Goal: Task Accomplishment & Management: Complete application form

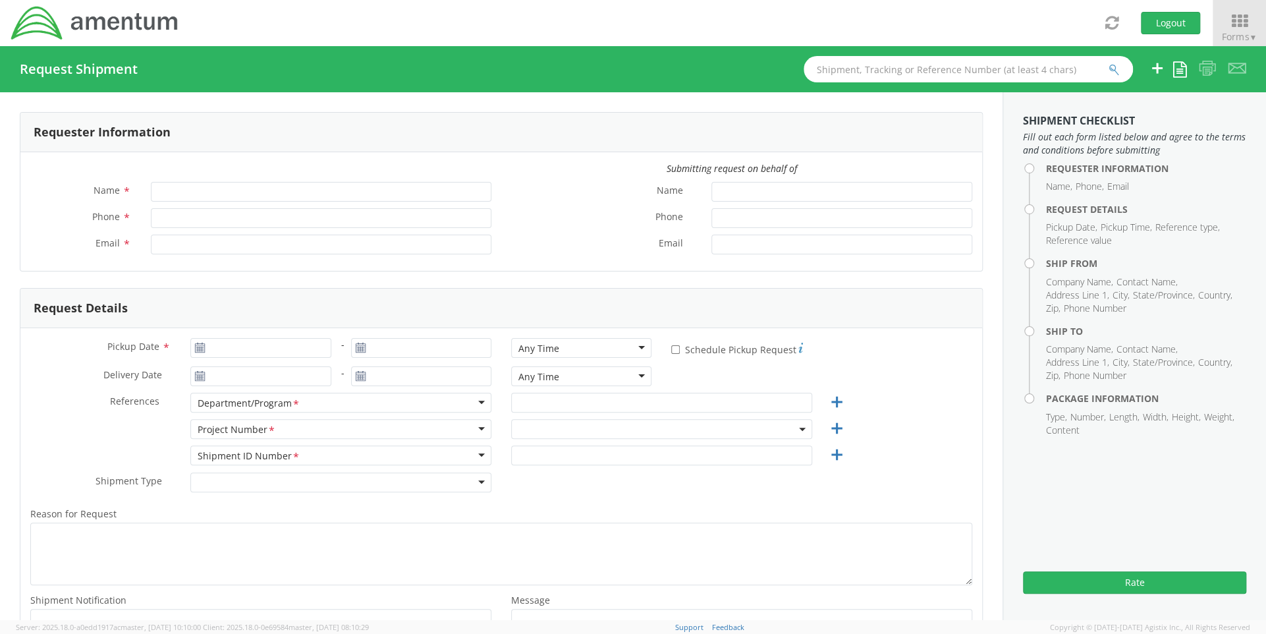
type input "[PERSON_NAME]"
type input "[PHONE_NUMBER]"
type input "[PERSON_NAME][EMAIL_ADDRESS][PERSON_NAME][DOMAIN_NAME]"
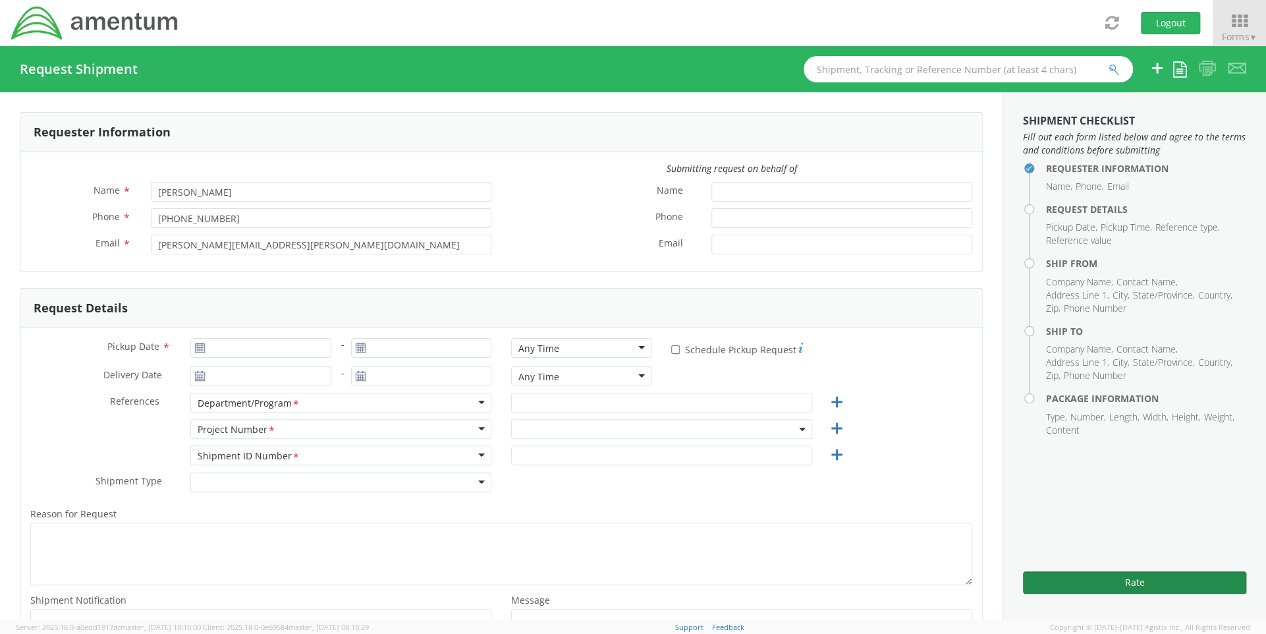
click at [1133, 579] on button "Rate" at bounding box center [1134, 582] width 223 height 22
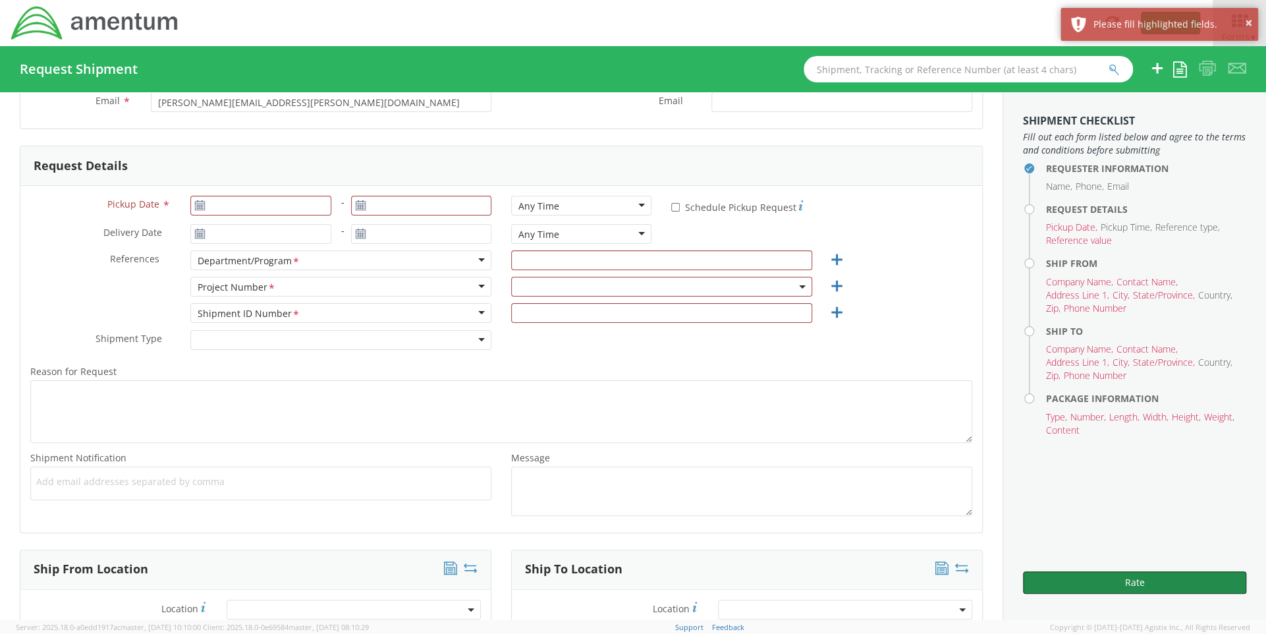
scroll to position [198, 0]
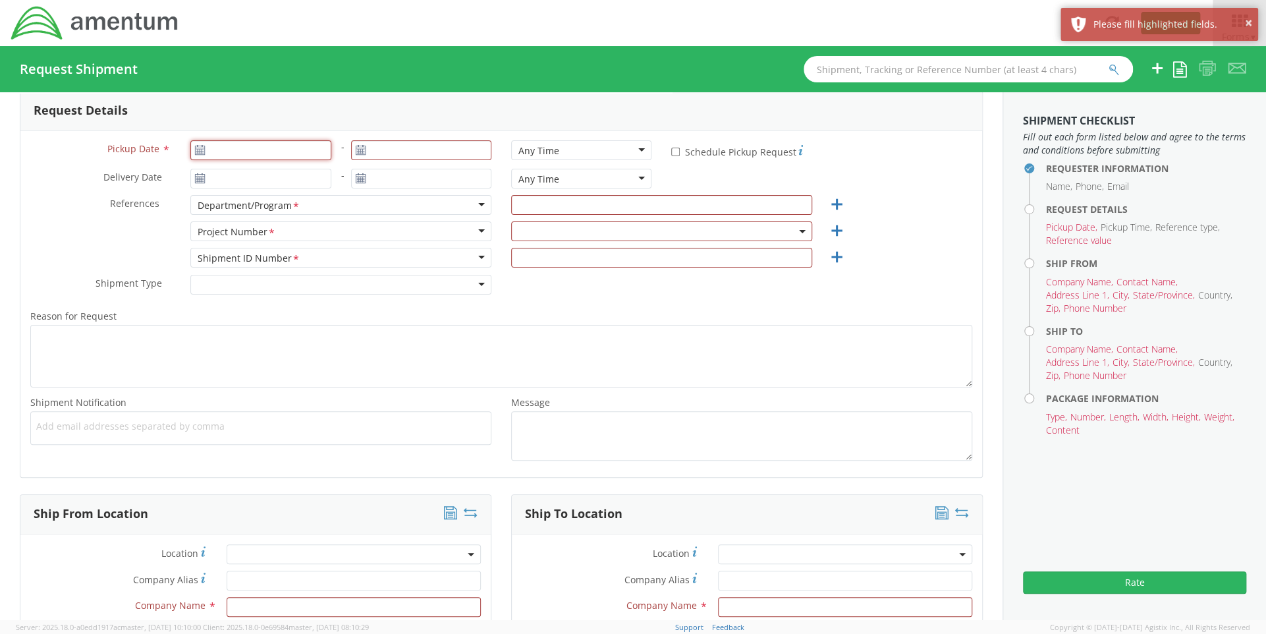
type input "[DATE]"
click at [313, 158] on input "[DATE]" at bounding box center [260, 150] width 140 height 20
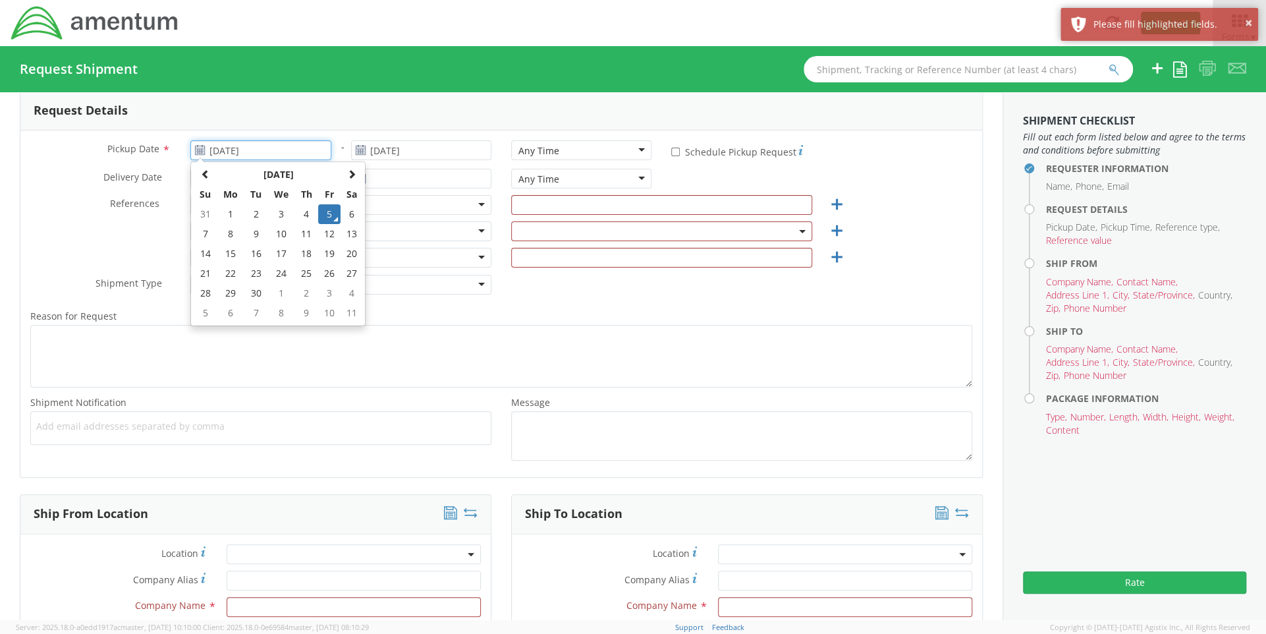
click at [323, 211] on td "5" at bounding box center [329, 214] width 22 height 20
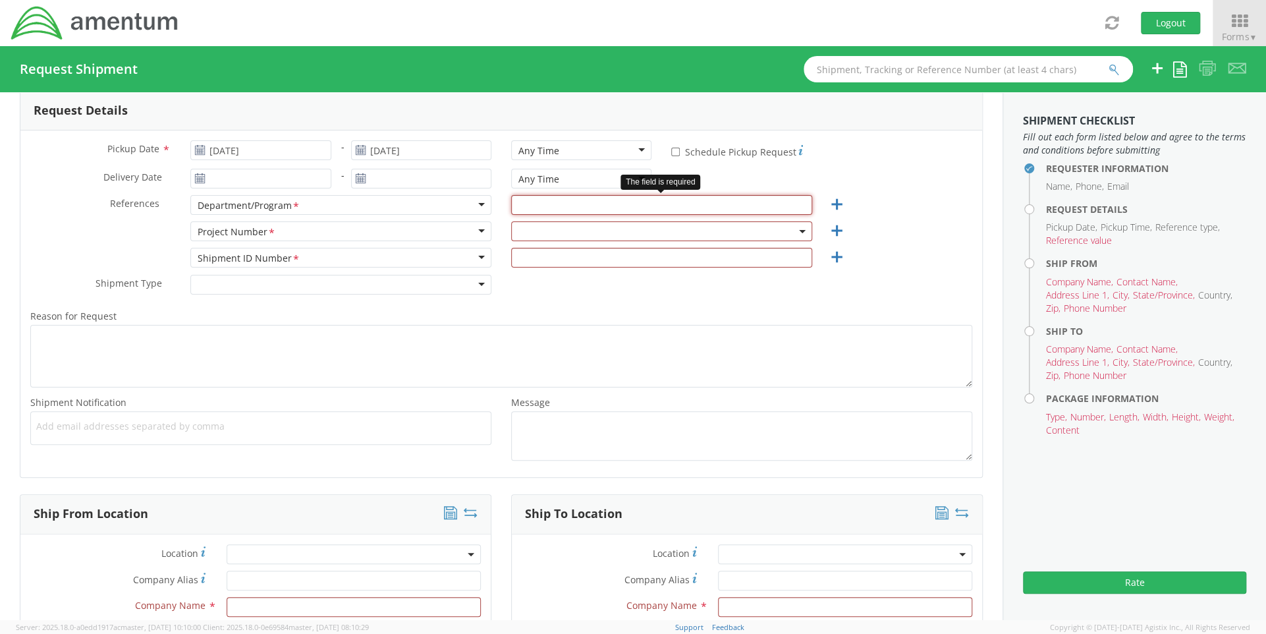
click at [534, 200] on input "text" at bounding box center [661, 205] width 301 height 20
type input "CFT"
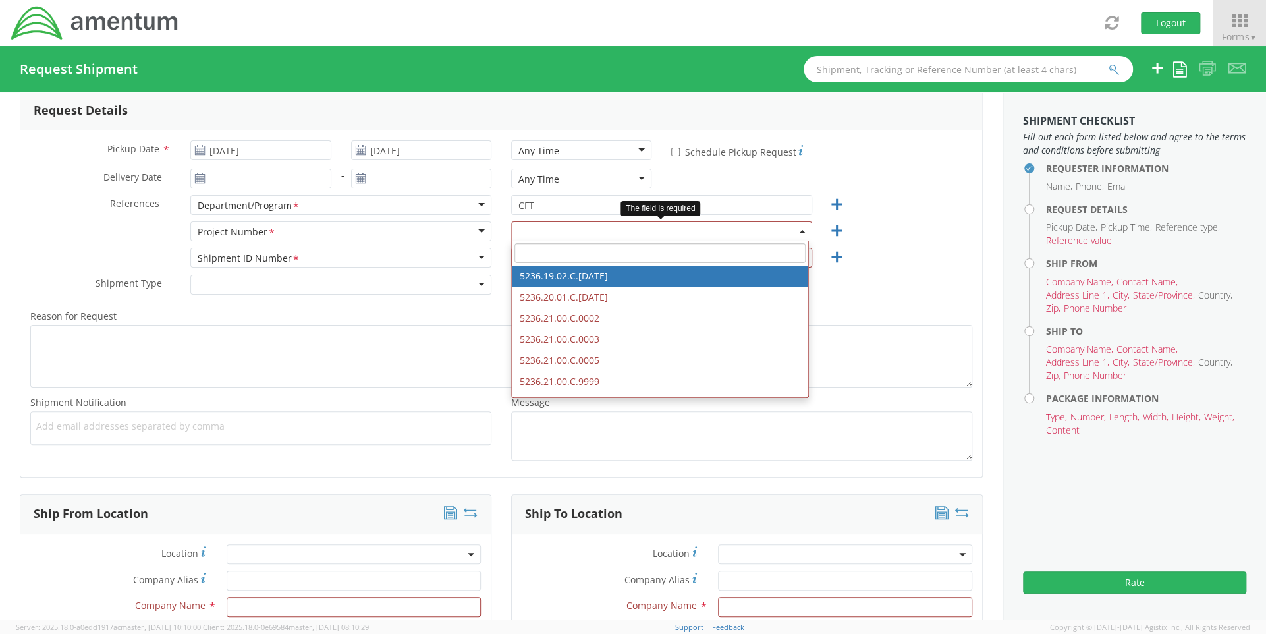
click at [537, 249] on input "search" at bounding box center [659, 253] width 291 height 20
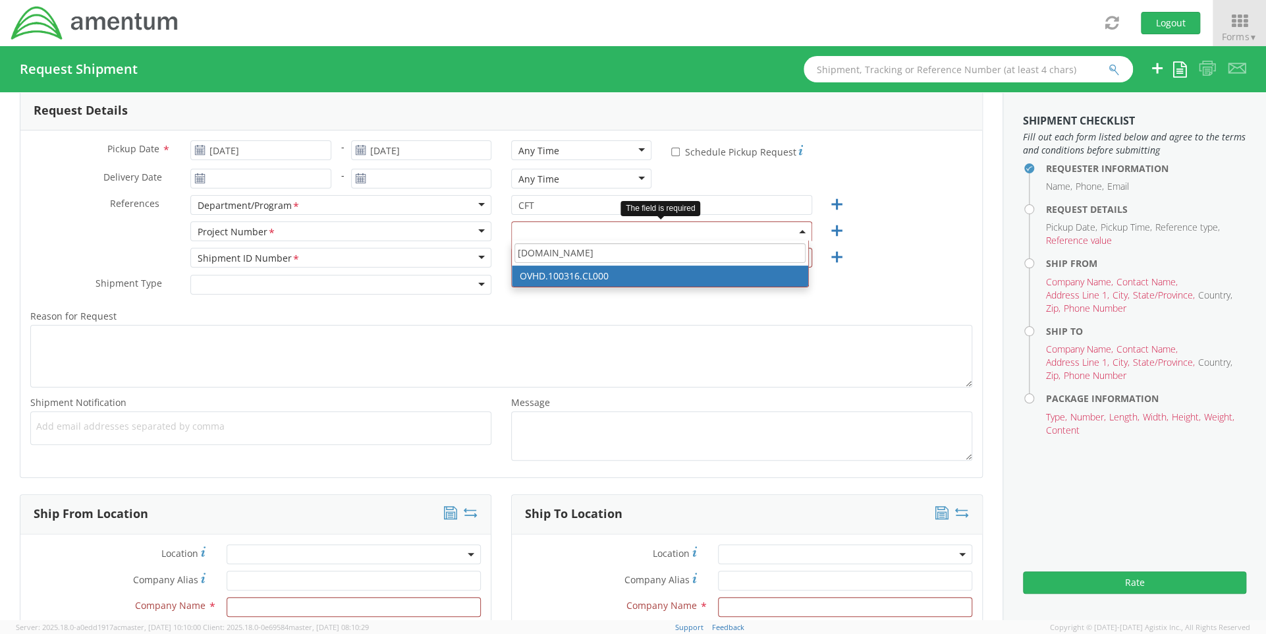
type input "[DOMAIN_NAME]"
select select "OVHD.100316.CL000"
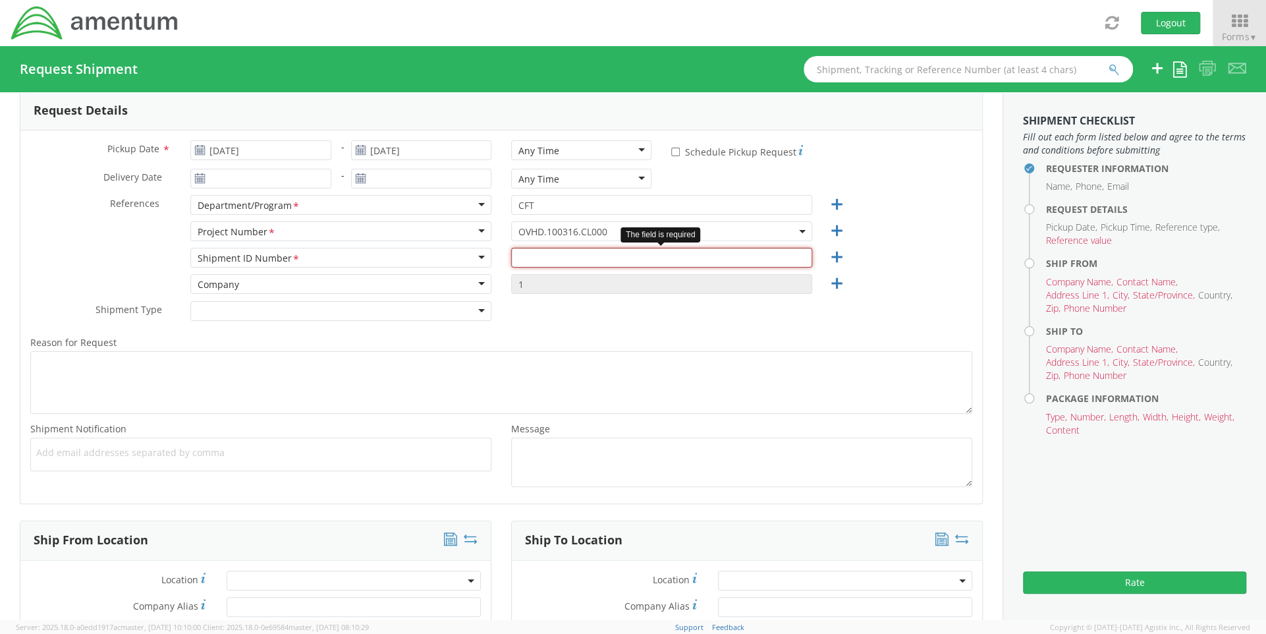
click at [544, 254] on input "text" at bounding box center [661, 258] width 301 height 20
type input "1"
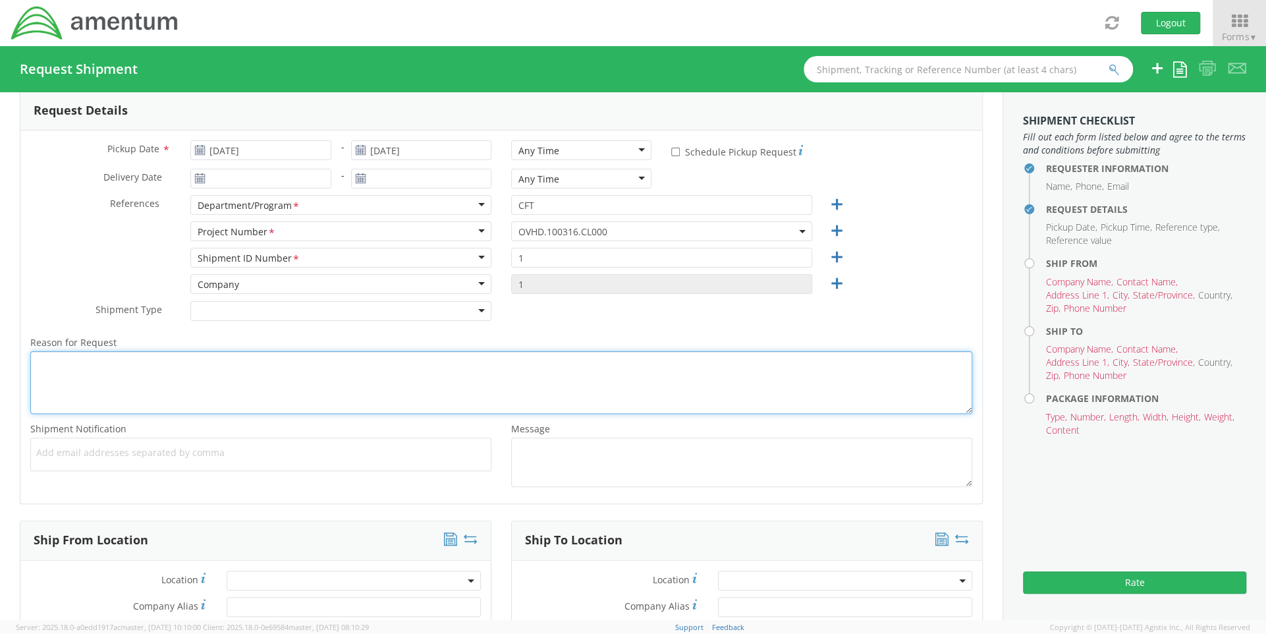
click at [306, 378] on textarea "Reason for Request *" at bounding box center [501, 382] width 942 height 63
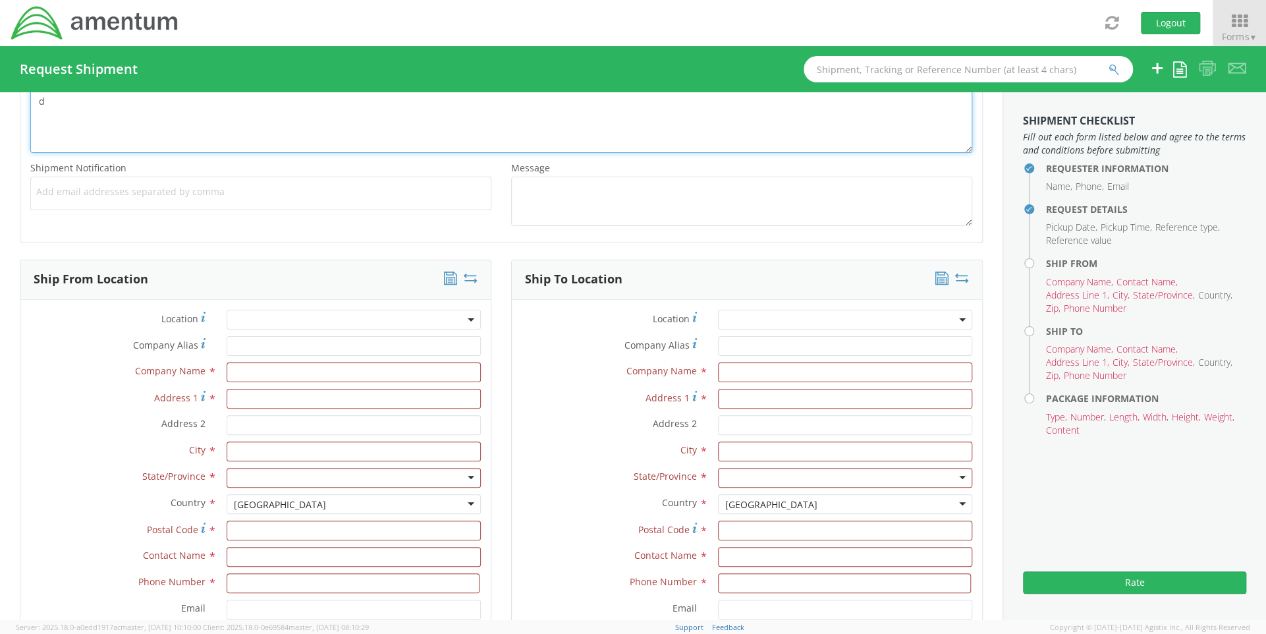
scroll to position [461, 0]
type textarea "d"
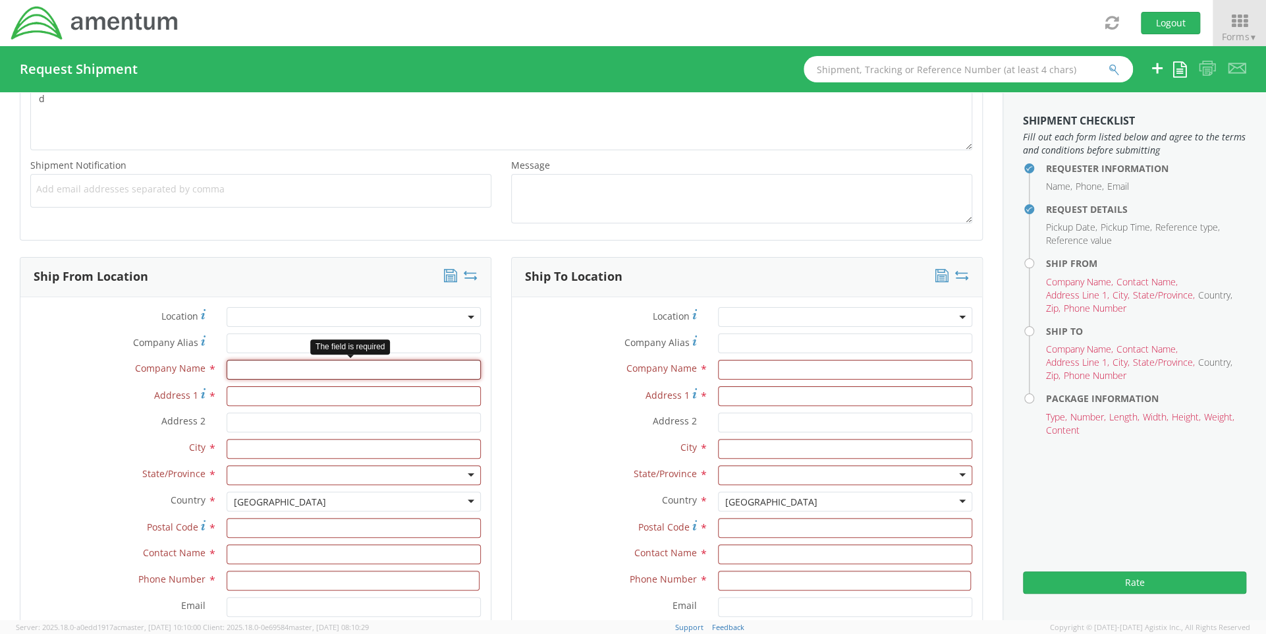
click at [378, 366] on input "text" at bounding box center [354, 370] width 255 height 20
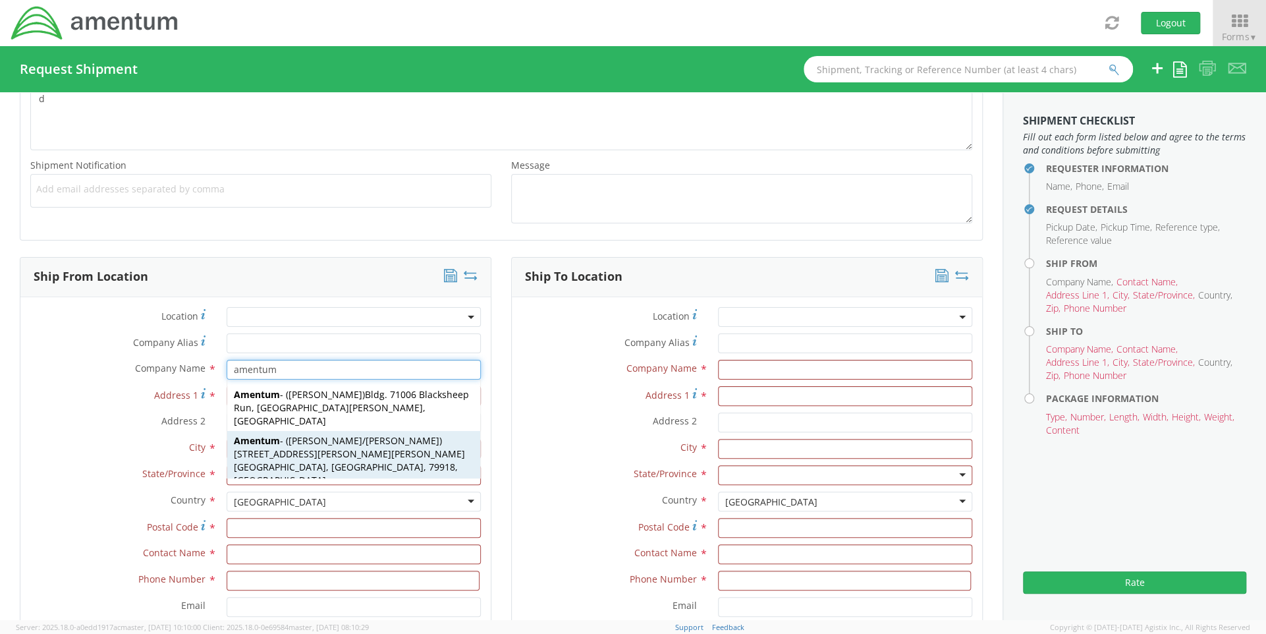
click at [310, 447] on span "[STREET_ADDRESS][PERSON_NAME][PERSON_NAME] [GEOGRAPHIC_DATA], [GEOGRAPHIC_DATA]…" at bounding box center [349, 466] width 231 height 39
type input "Amentum"
type input "[STREET_ADDRESS][PERSON_NAME][PERSON_NAME]"
type input "Ft. Bliss"
type input "79918"
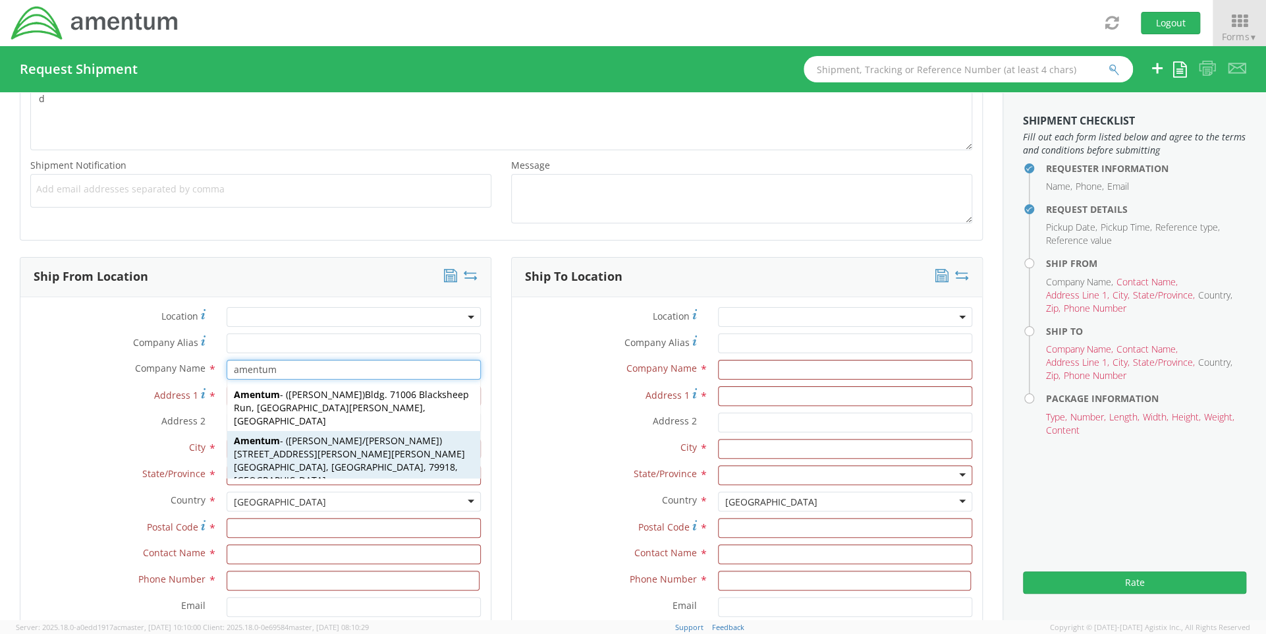
type input "[PERSON_NAME]/[PERSON_NAME]"
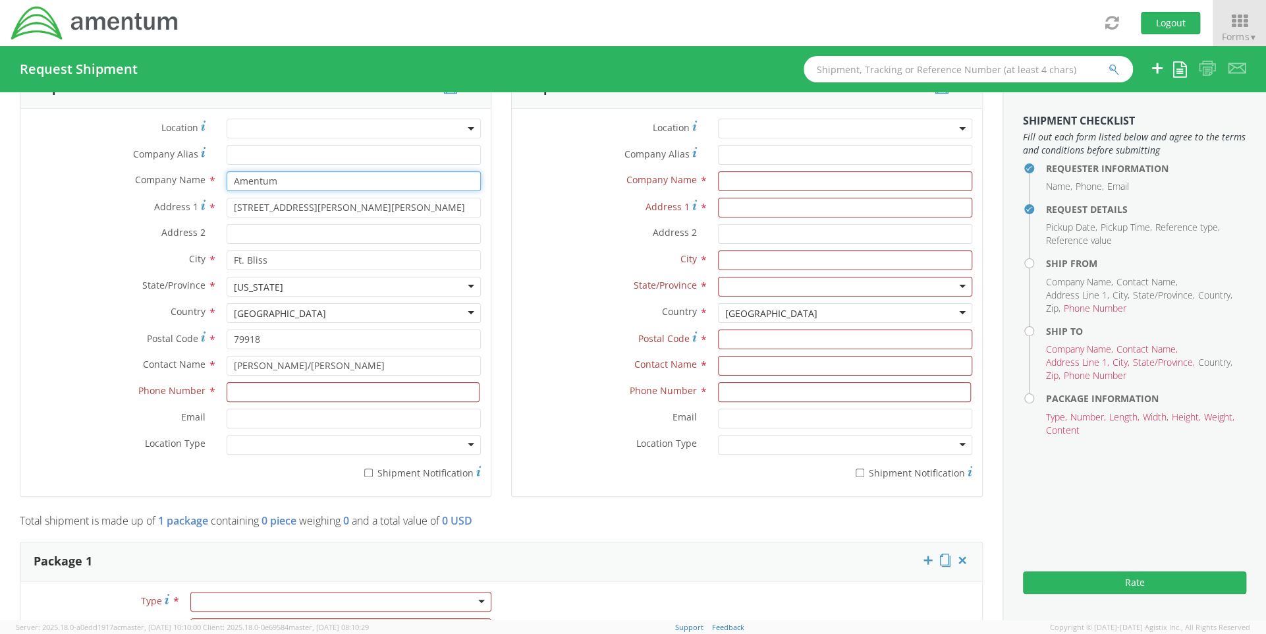
scroll to position [659, 0]
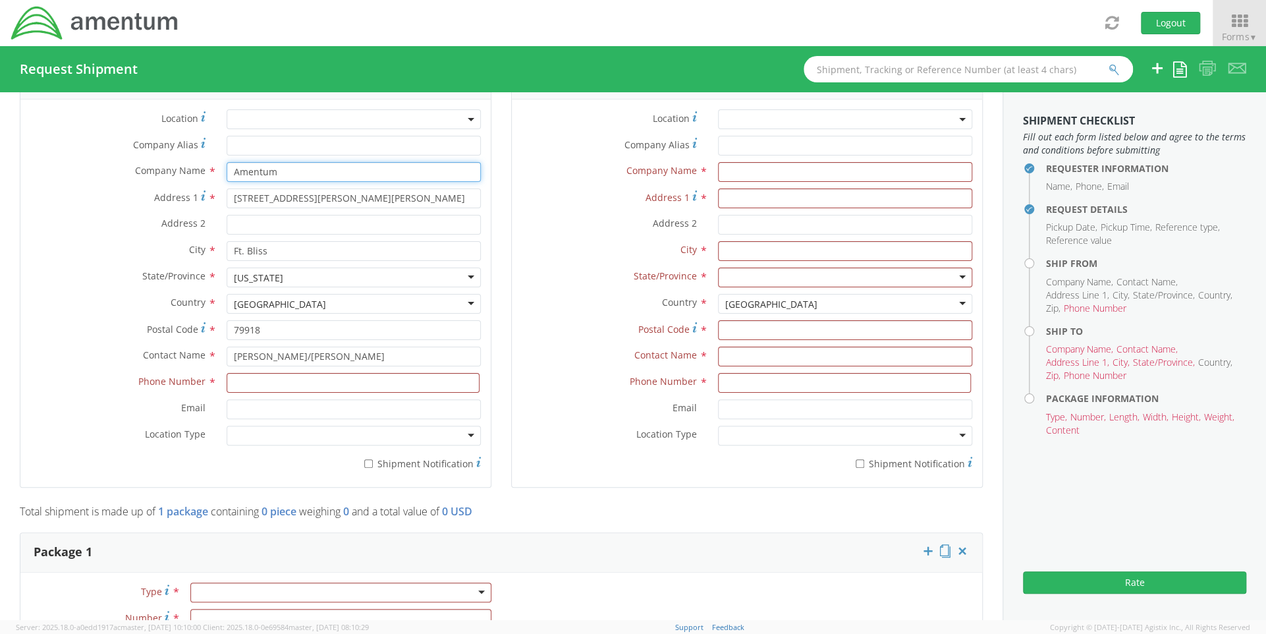
type input "Amentum"
click at [310, 381] on input at bounding box center [354, 383] width 254 height 20
type input "7574339513"
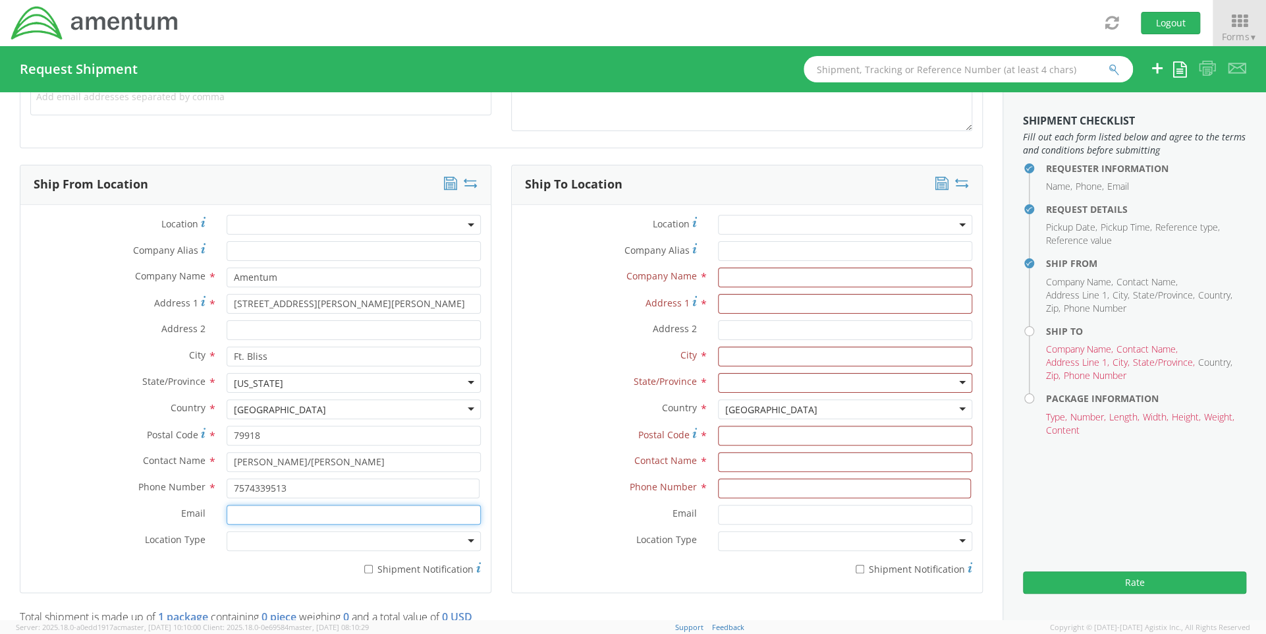
scroll to position [461, 0]
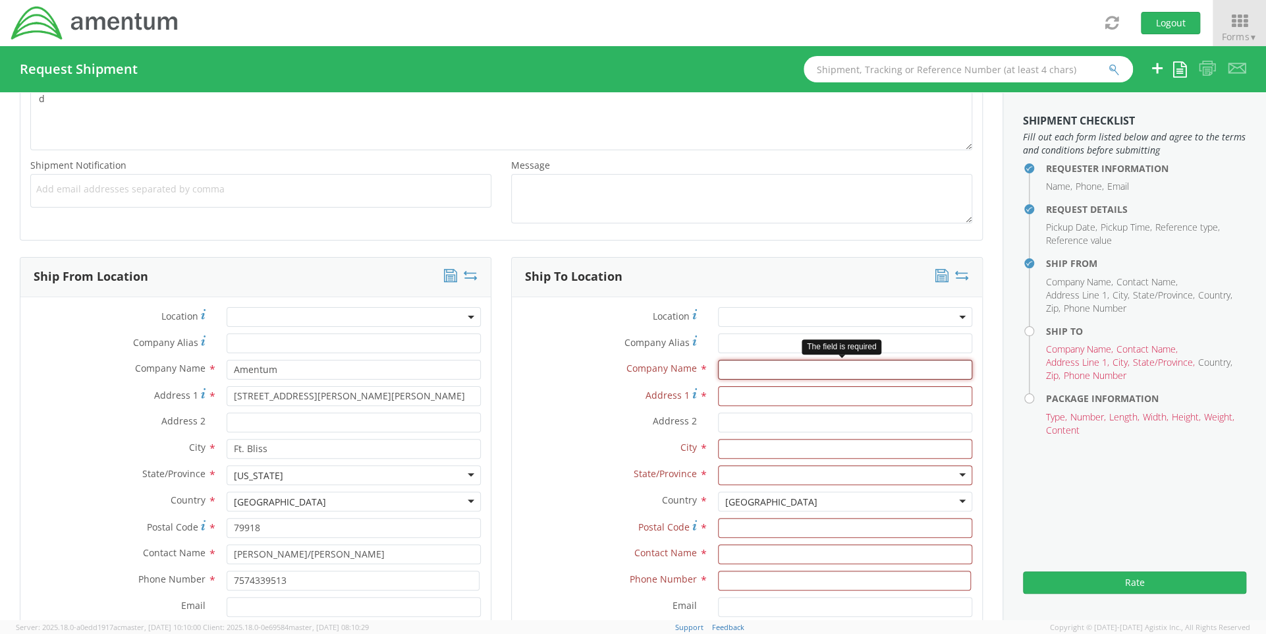
click at [772, 367] on input "text" at bounding box center [845, 370] width 255 height 20
click at [767, 341] on input "Company Alias *" at bounding box center [845, 343] width 255 height 20
click at [789, 316] on span at bounding box center [845, 317] width 255 height 20
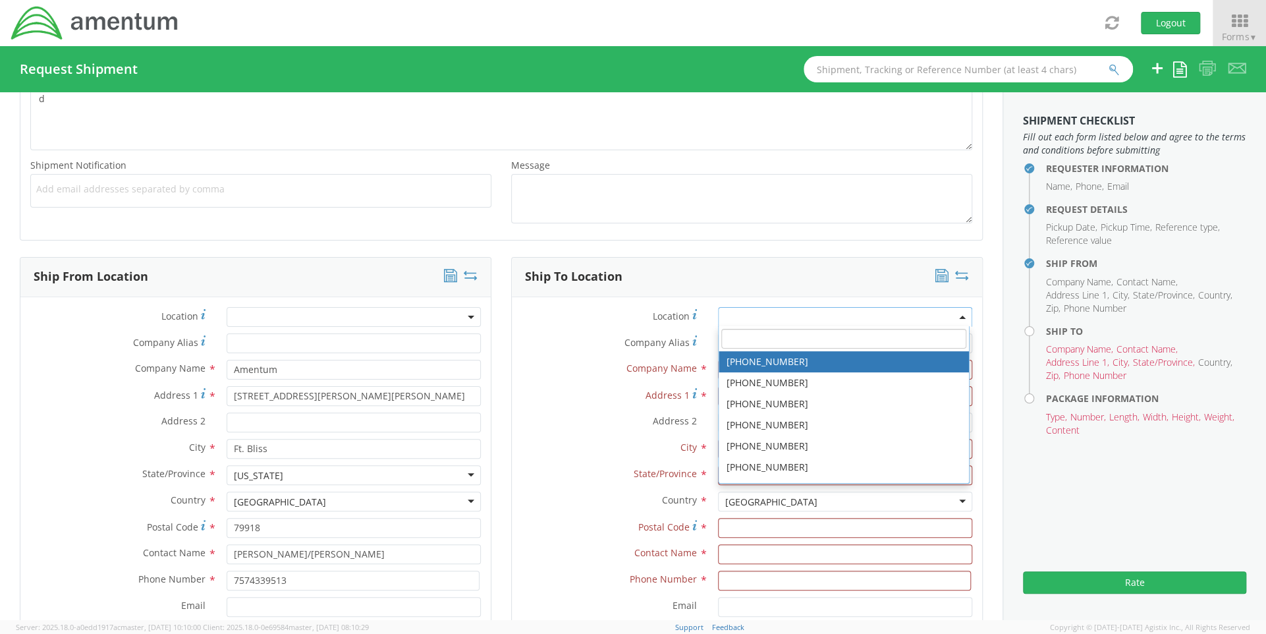
click at [799, 333] on input "search" at bounding box center [843, 339] width 245 height 20
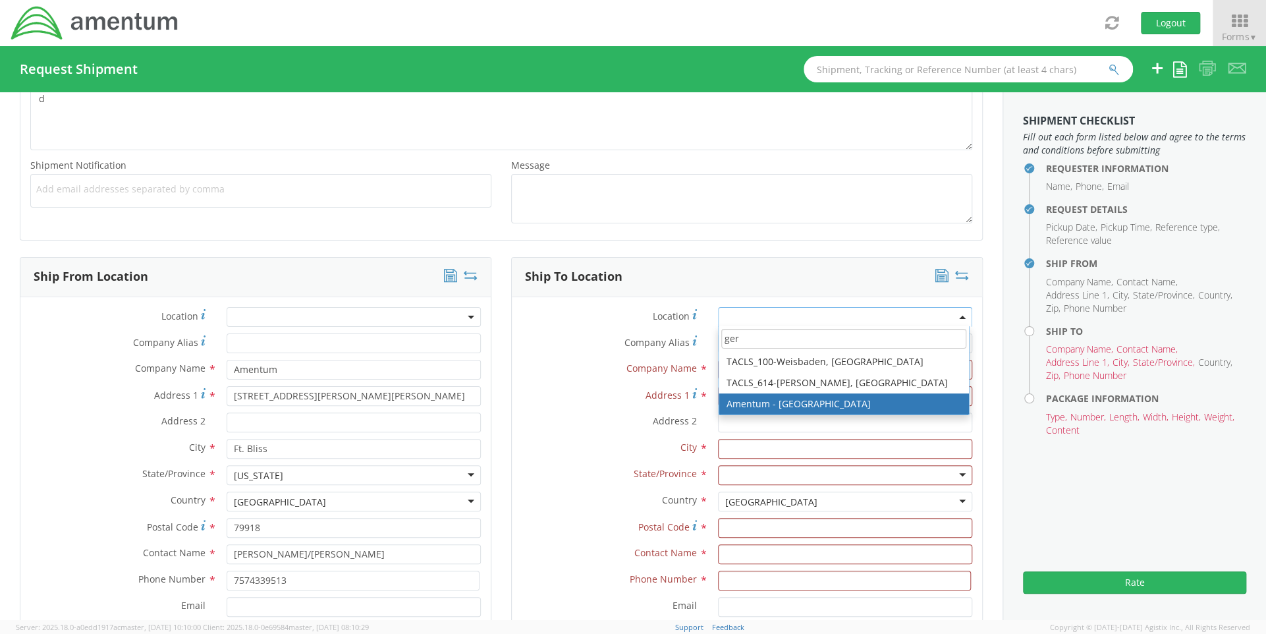
type input "ger"
type input "Amentum Services, Inc."
type input "[STREET_ADDRESS][PERSON_NAME]"
type input "[GEOGRAPHIC_DATA]"
type input "20876"
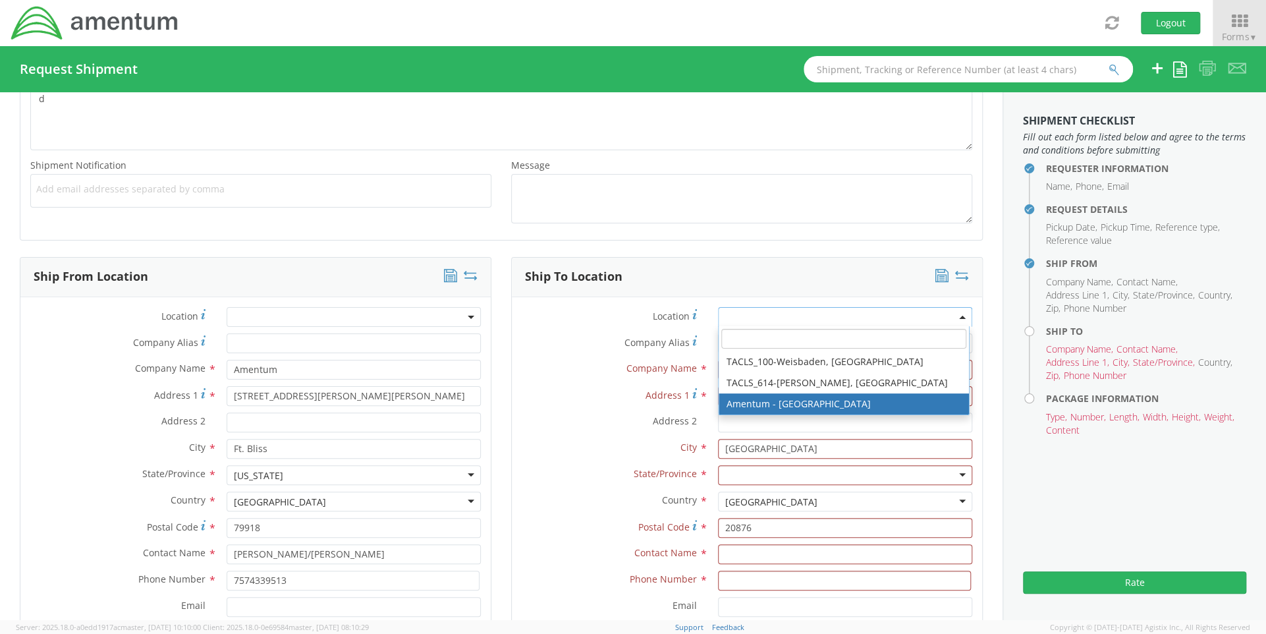
select select "53871"
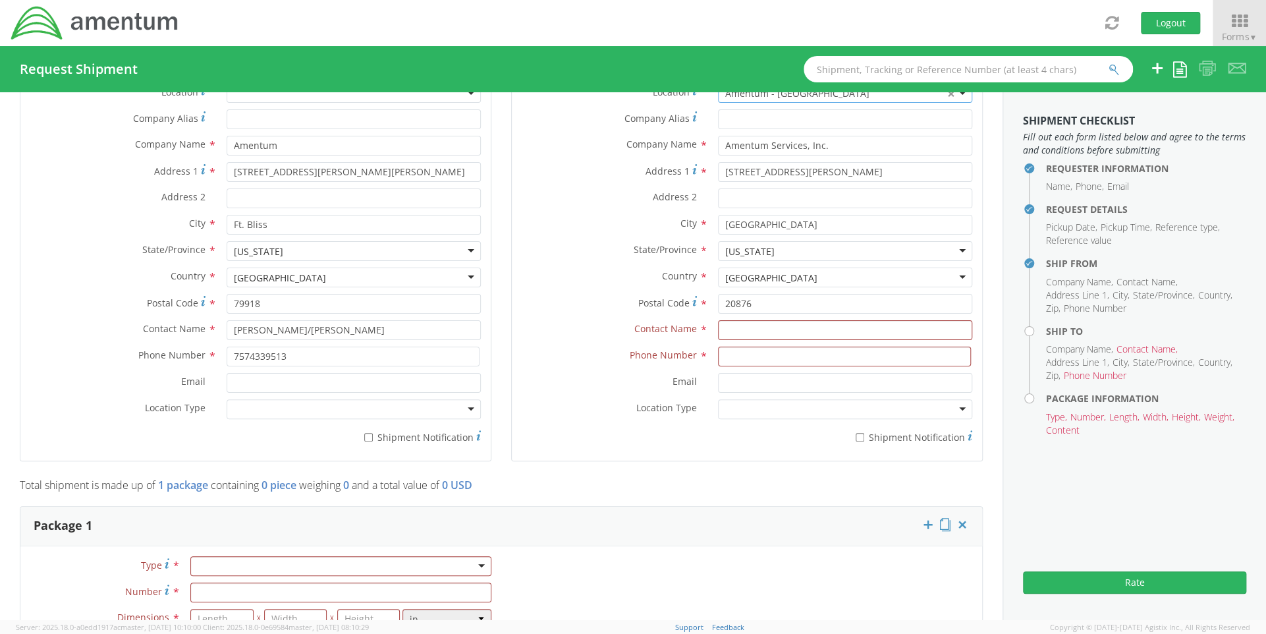
scroll to position [791, 0]
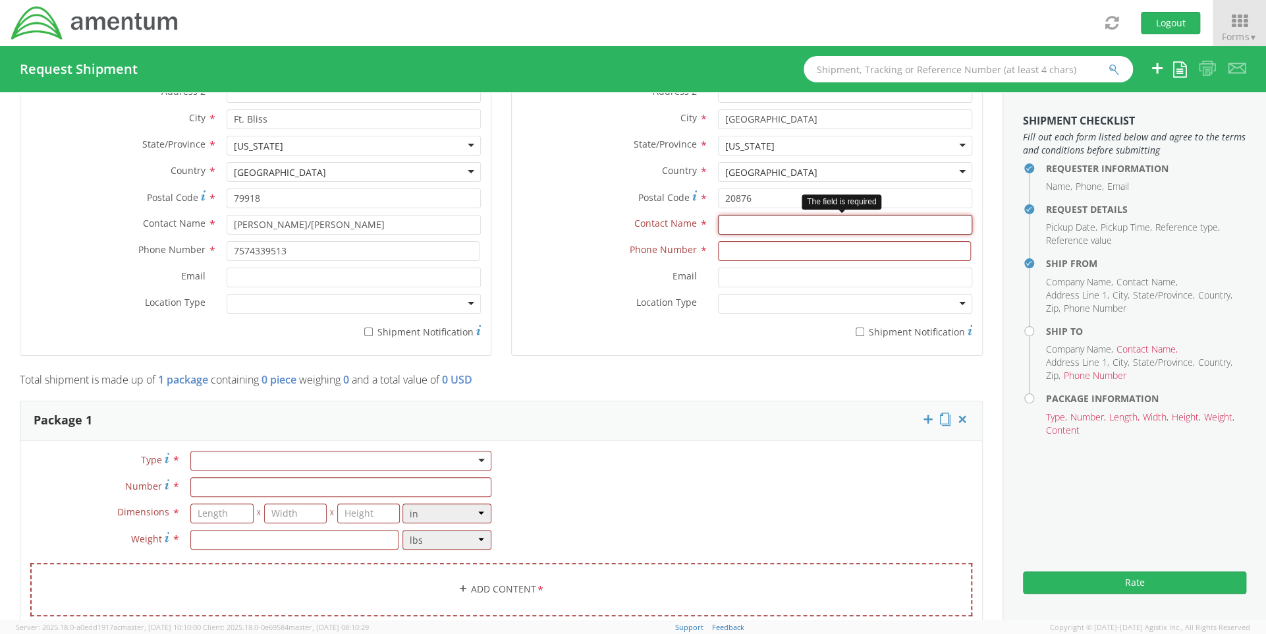
click at [767, 226] on input "text" at bounding box center [845, 225] width 255 height 20
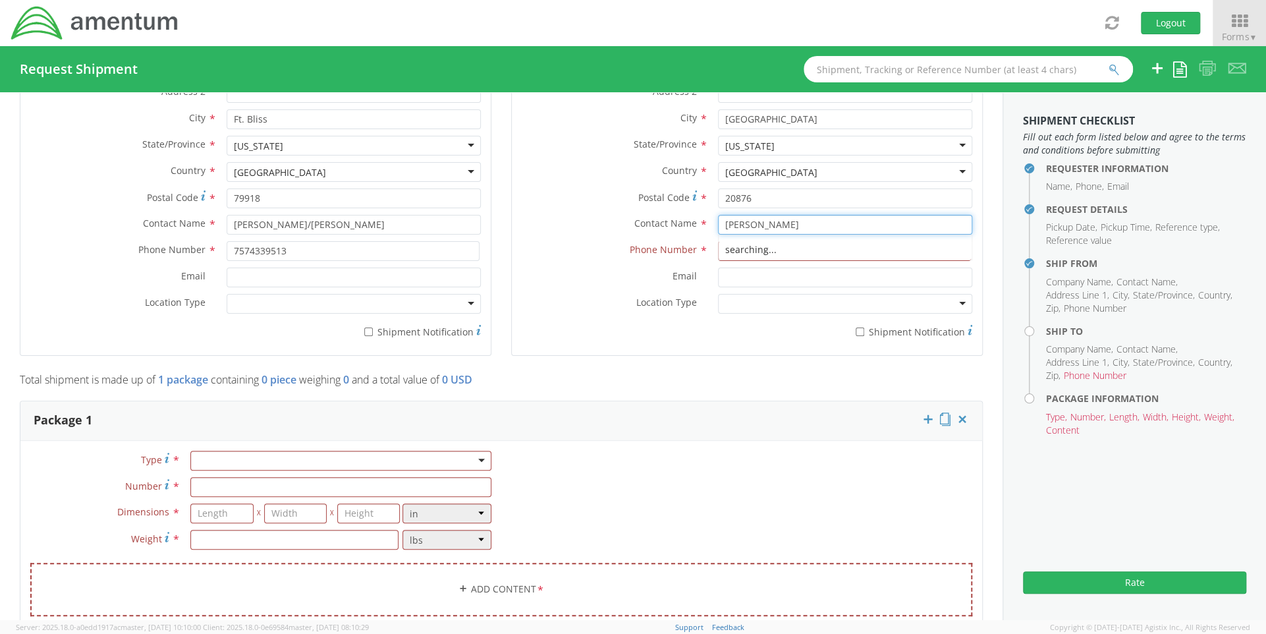
type input "[PERSON_NAME]"
type input "7574339513"
click at [325, 459] on div at bounding box center [340, 461] width 301 height 20
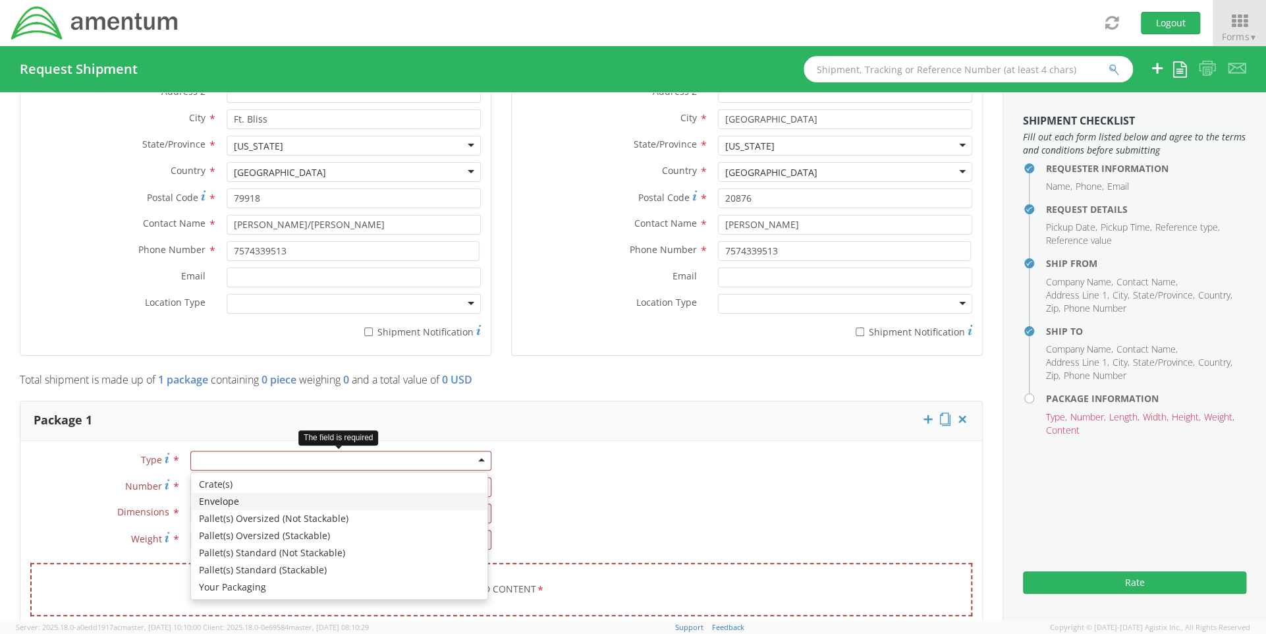
type input "1"
type input "9.5"
type input "12.5"
type input "0.25"
type input "1"
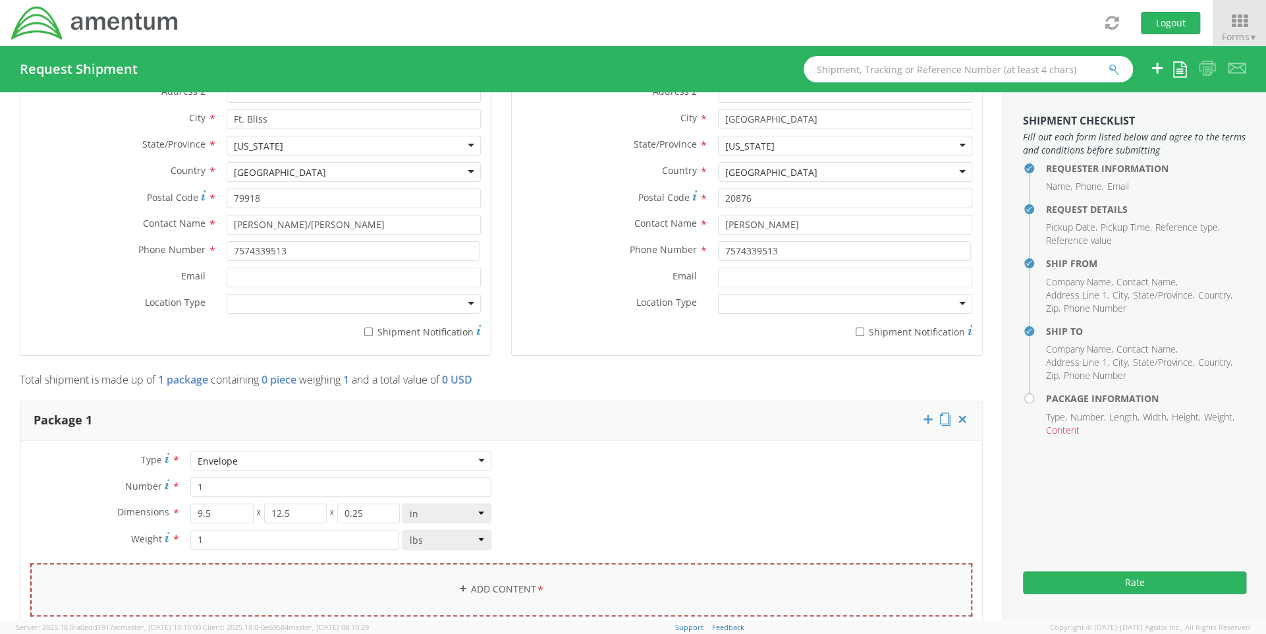
click at [232, 575] on link "Add Content *" at bounding box center [501, 589] width 942 height 53
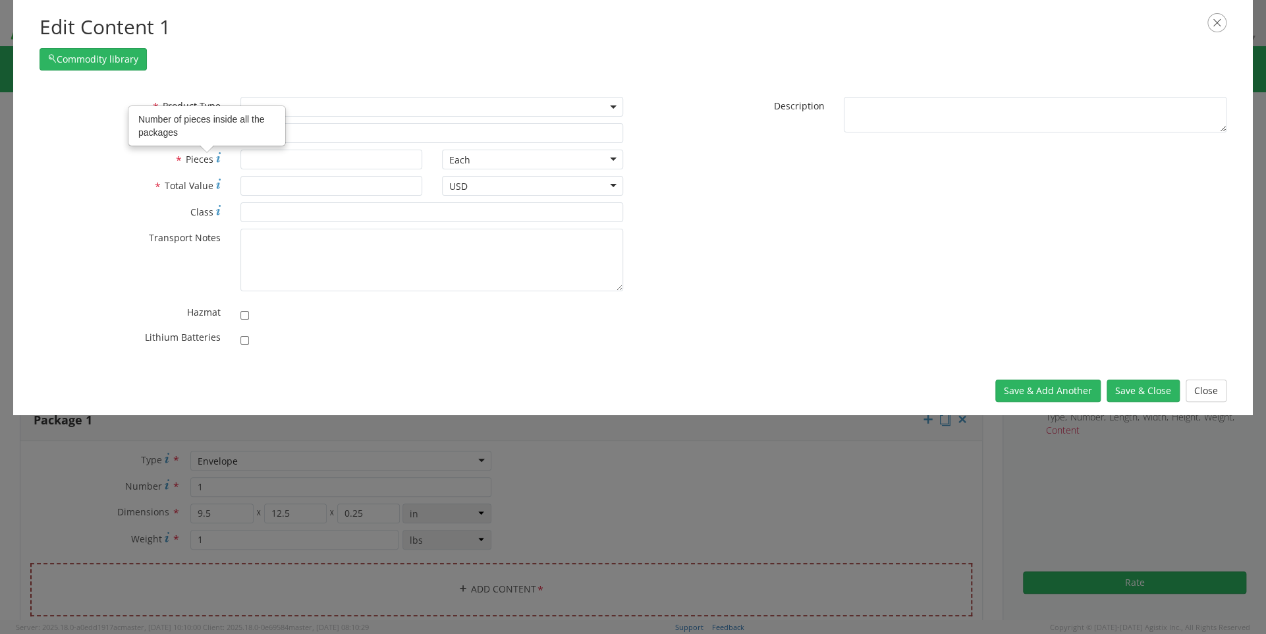
click at [369, 107] on span at bounding box center [431, 107] width 383 height 20
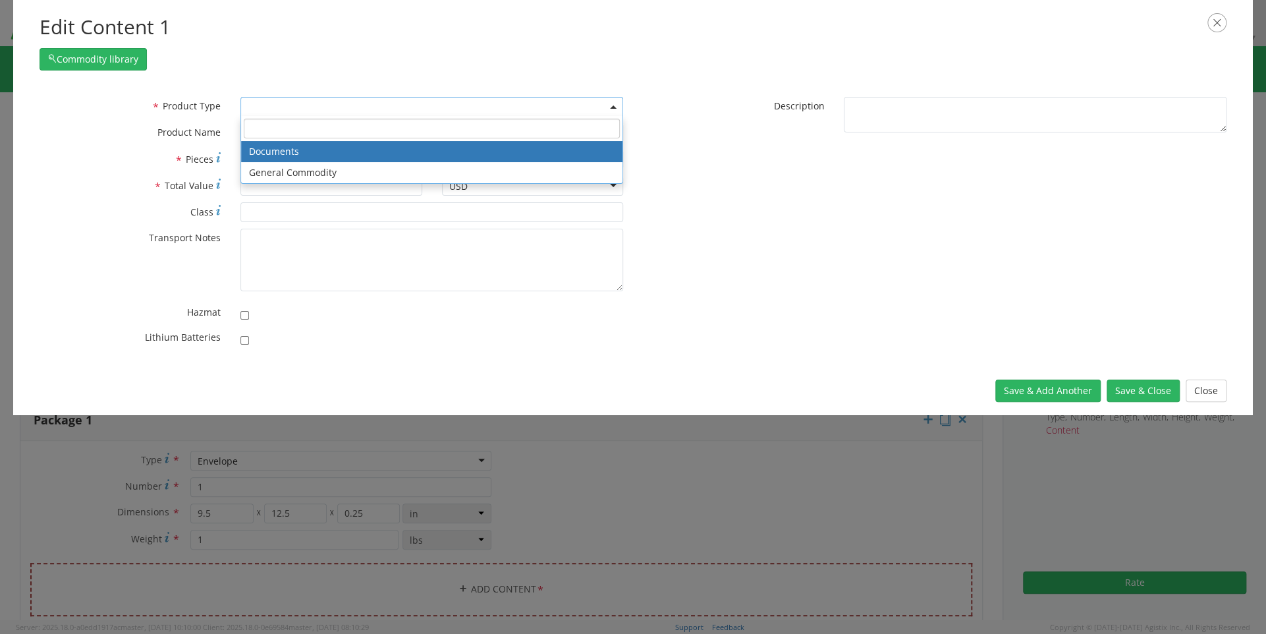
select select "DOCUMENT"
type input "Documents"
type input "1"
type textarea "Documents"
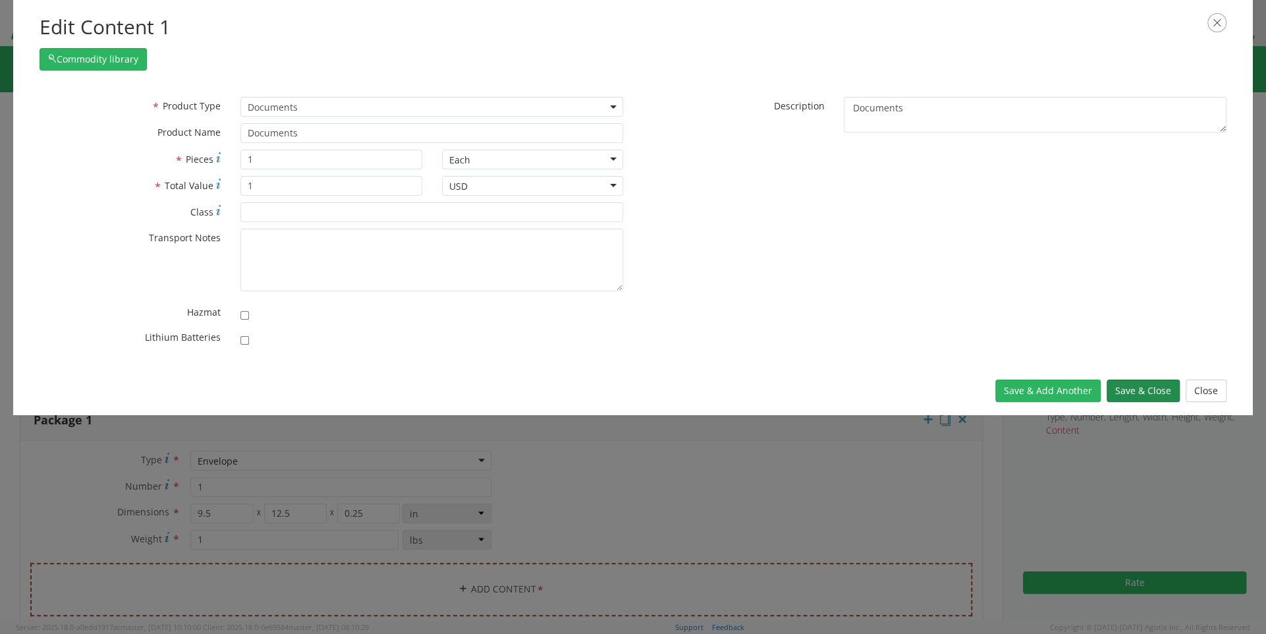
click at [1125, 391] on button "Save & Close" at bounding box center [1143, 390] width 73 height 22
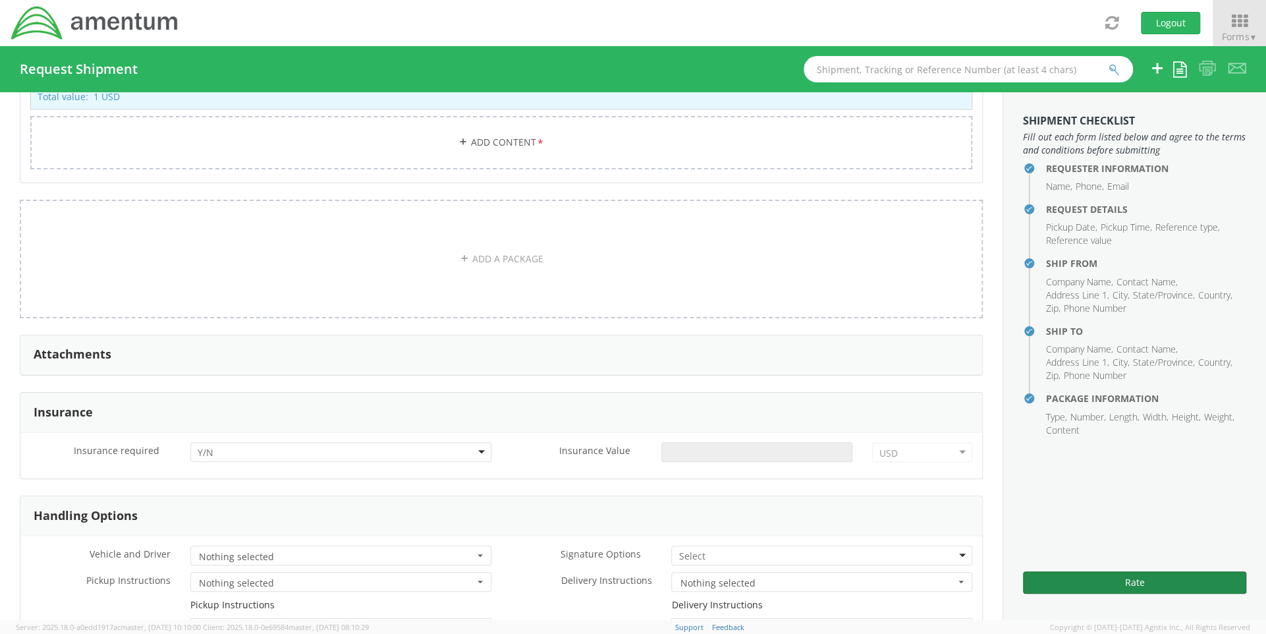
scroll to position [1318, 0]
click at [1138, 576] on button "Rate" at bounding box center [1134, 582] width 223 height 22
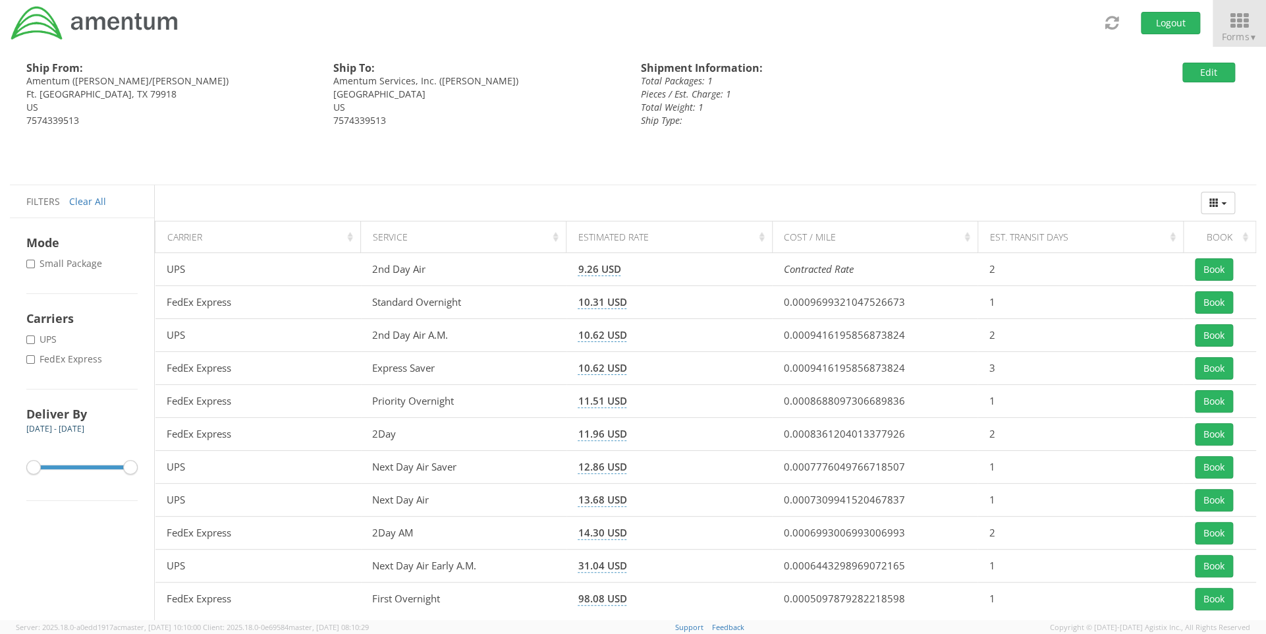
click at [1253, 40] on span "▼" at bounding box center [1253, 37] width 8 height 11
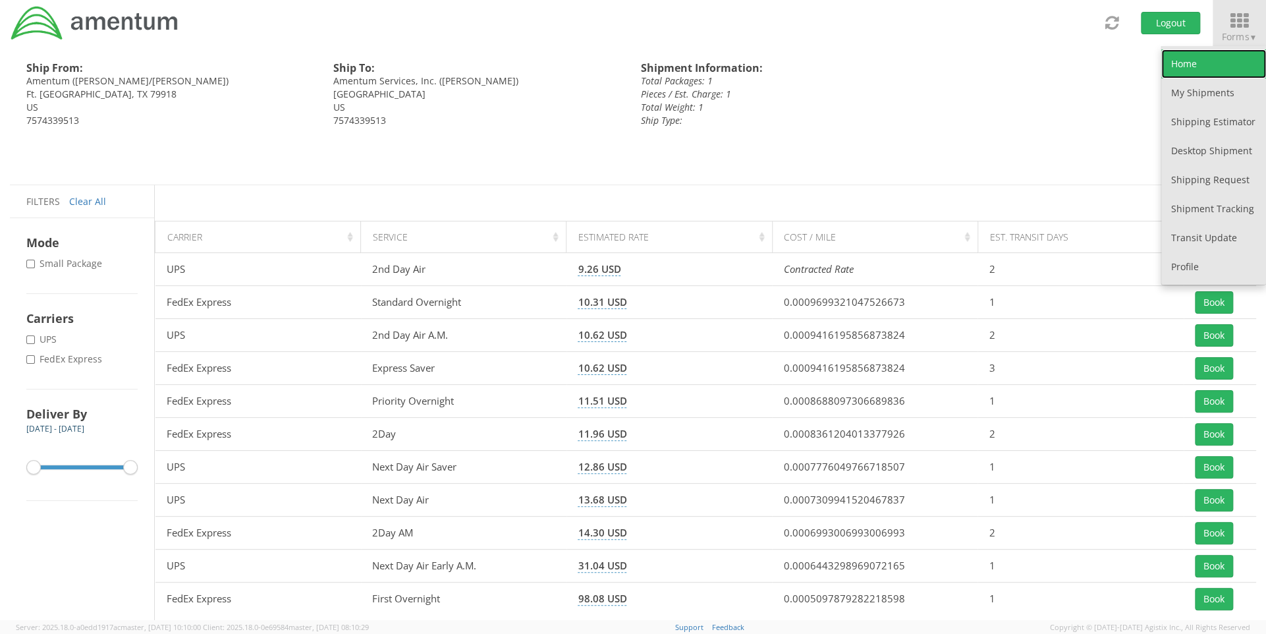
click at [1206, 60] on link "Home" at bounding box center [1213, 63] width 105 height 29
